Goal: Transaction & Acquisition: Download file/media

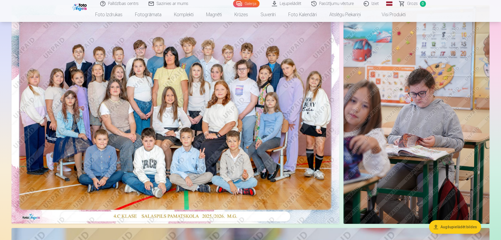
scroll to position [61, 0]
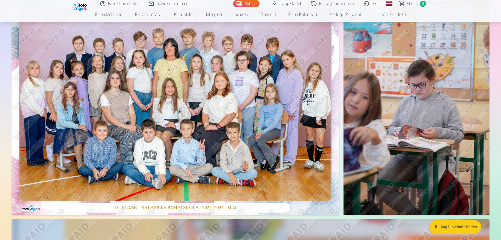
click at [284, 3] on link "Lejupielādēt" at bounding box center [286, 3] width 39 height 7
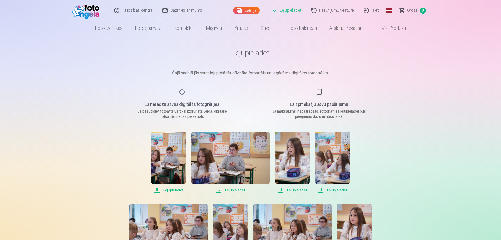
click at [176, 191] on span "Lejupielādēt" at bounding box center [168, 190] width 35 height 6
click at [300, 189] on span "Lejupielādēt" at bounding box center [292, 190] width 35 height 6
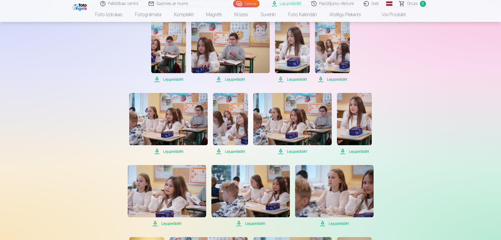
scroll to position [122, 0]
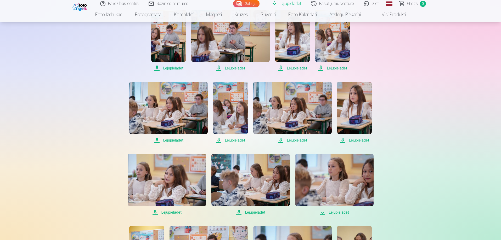
click at [170, 140] on span "Lejupielādēt" at bounding box center [168, 140] width 78 height 6
click at [172, 211] on span "Lejupielādēt" at bounding box center [167, 213] width 78 height 6
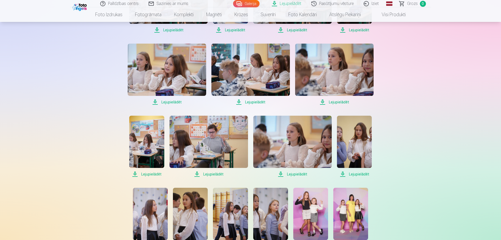
scroll to position [244, 0]
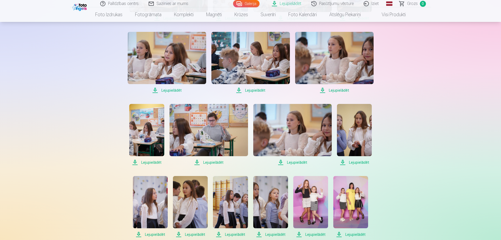
click at [357, 162] on span "Lejupielādēt" at bounding box center [354, 163] width 35 height 6
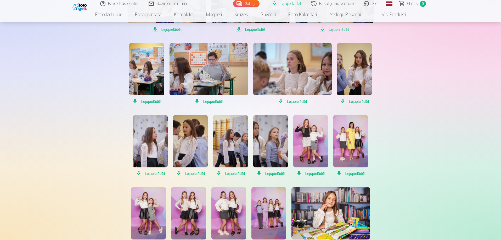
click at [150, 174] on span "Lejupielādēt" at bounding box center [150, 174] width 35 height 6
click at [197, 174] on span "Lejupielādēt" at bounding box center [190, 174] width 35 height 6
click at [235, 173] on span "Lejupielādēt" at bounding box center [230, 174] width 35 height 6
click at [317, 174] on span "Lejupielādēt" at bounding box center [310, 174] width 35 height 6
click at [358, 175] on span "Lejupielādēt" at bounding box center [350, 174] width 35 height 6
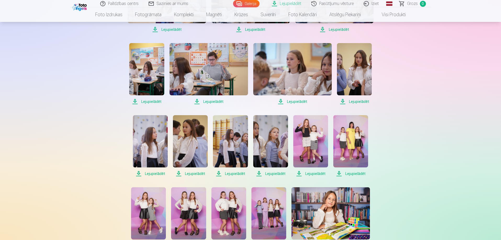
scroll to position [366, 0]
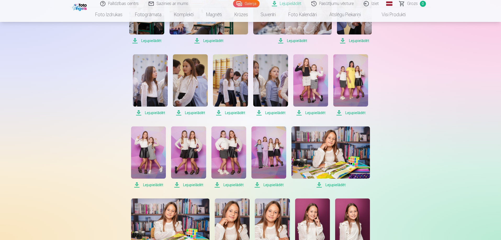
click at [156, 186] on span "Lejupielādēt" at bounding box center [148, 185] width 35 height 6
drag, startPoint x: 196, startPoint y: 185, endPoint x: 208, endPoint y: 184, distance: 12.4
click at [196, 185] on span "Lejupielādēt" at bounding box center [188, 185] width 35 height 6
click at [234, 184] on span "Lejupielādēt" at bounding box center [228, 185] width 35 height 6
drag, startPoint x: 271, startPoint y: 184, endPoint x: 273, endPoint y: 184, distance: 2.6
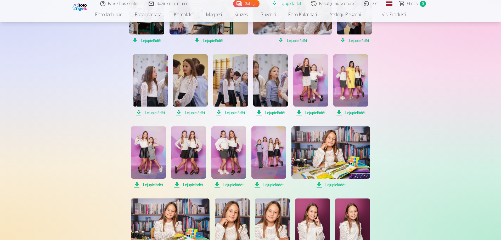
click at [271, 184] on span "Lejupielādēt" at bounding box center [268, 185] width 35 height 6
click at [331, 185] on span "Lejupielādēt" at bounding box center [330, 185] width 78 height 6
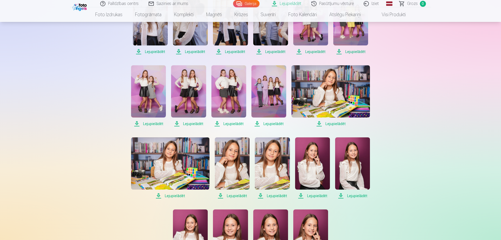
drag, startPoint x: 359, startPoint y: 196, endPoint x: 355, endPoint y: 196, distance: 3.9
click at [359, 196] on span "Lejupielādēt" at bounding box center [352, 196] width 35 height 6
drag, startPoint x: 315, startPoint y: 197, endPoint x: 313, endPoint y: 197, distance: 2.9
click at [315, 197] on span "Lejupielādēt" at bounding box center [312, 196] width 35 height 6
drag, startPoint x: 273, startPoint y: 196, endPoint x: 255, endPoint y: 198, distance: 18.6
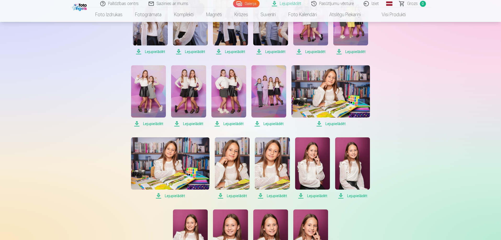
click at [273, 196] on span "Lejupielādēt" at bounding box center [272, 196] width 35 height 6
drag, startPoint x: 230, startPoint y: 197, endPoint x: 208, endPoint y: 197, distance: 21.7
click at [230, 197] on span "Lejupielādēt" at bounding box center [232, 196] width 35 height 6
drag, startPoint x: 167, startPoint y: 195, endPoint x: 180, endPoint y: 196, distance: 13.7
click at [167, 195] on span "Lejupielādēt" at bounding box center [170, 196] width 78 height 6
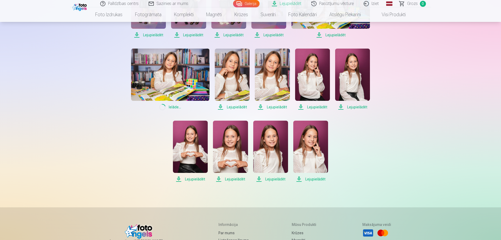
scroll to position [549, 0]
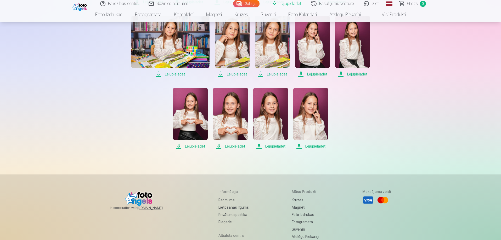
click at [195, 148] on span "Lejupielādēt" at bounding box center [190, 146] width 35 height 6
click at [231, 148] on span "Lejupielādēt" at bounding box center [230, 146] width 35 height 6
click at [275, 149] on span "Lejupielādēt" at bounding box center [270, 146] width 35 height 6
drag, startPoint x: 315, startPoint y: 148, endPoint x: 323, endPoint y: 147, distance: 8.4
click at [315, 148] on span "Lejupielādēt" at bounding box center [310, 146] width 35 height 6
